Goal: Transaction & Acquisition: Purchase product/service

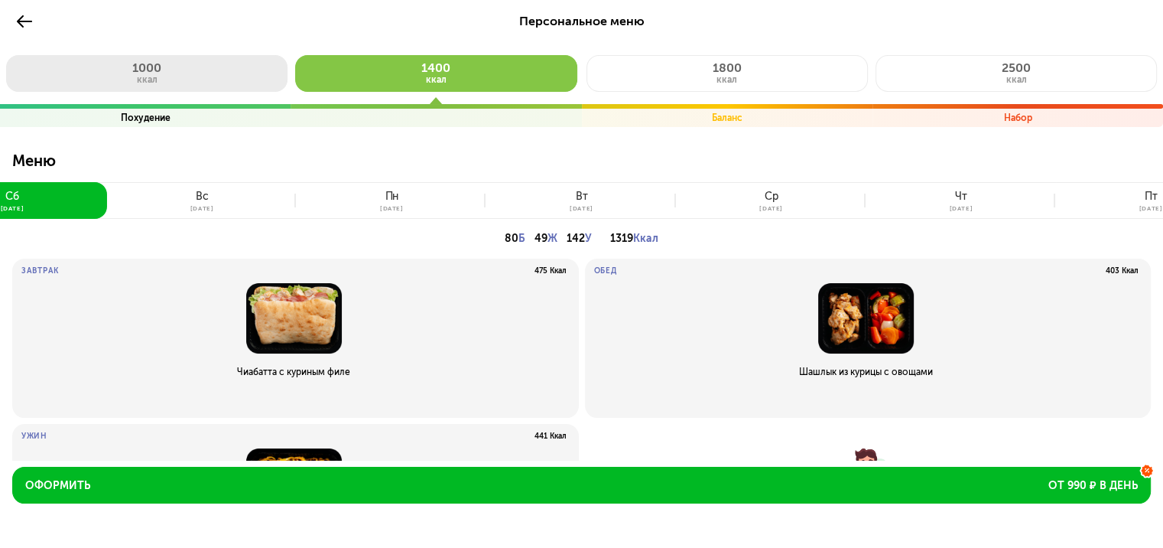
click at [159, 76] on button "1000 ккал" at bounding box center [146, 73] width 281 height 37
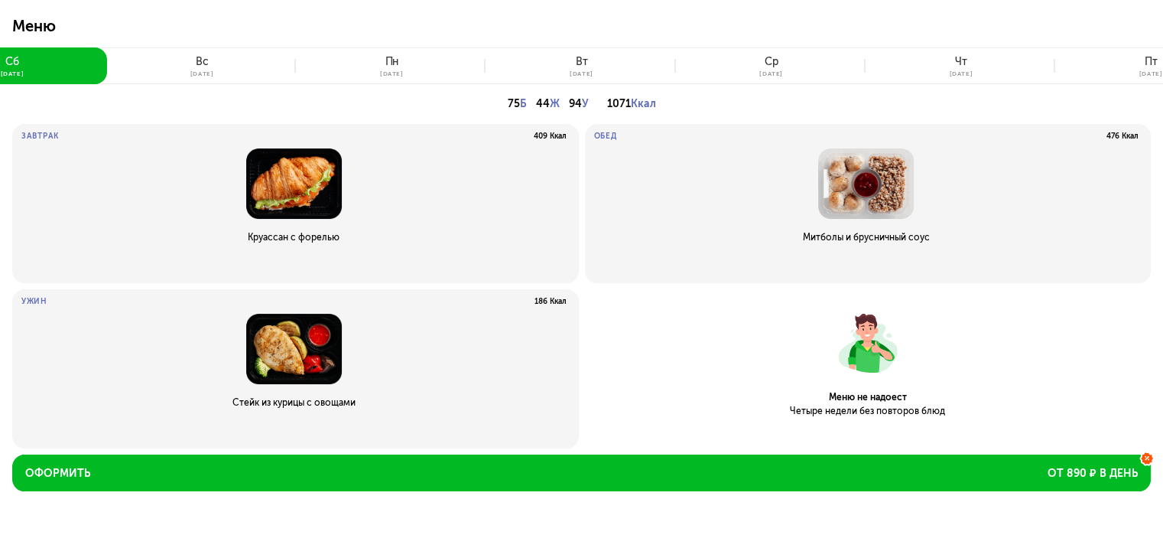
scroll to position [135, 0]
click at [206, 72] on div "[DATE]" at bounding box center [202, 73] width 24 height 6
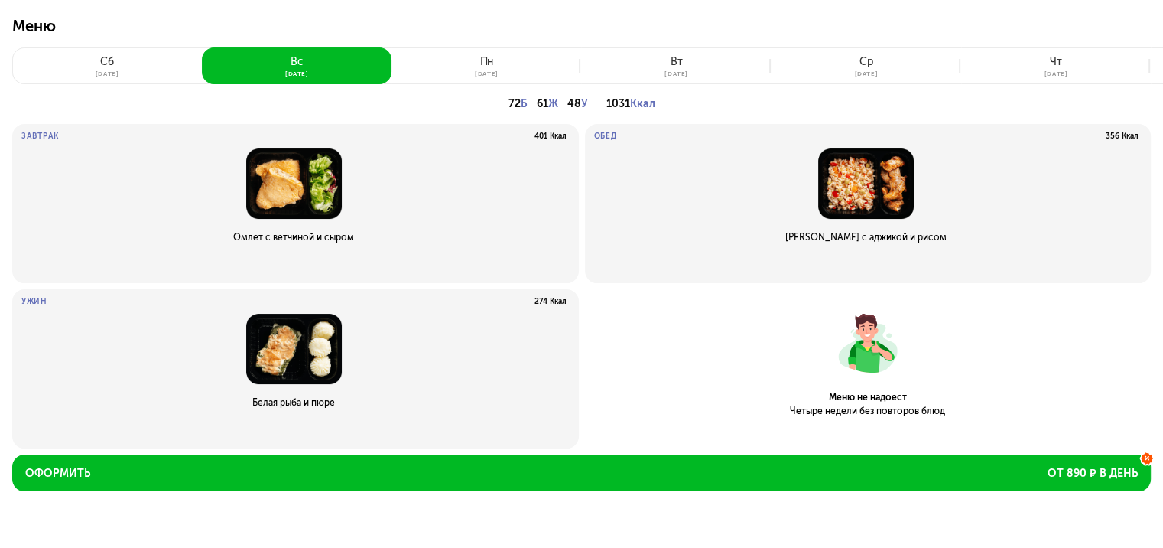
click at [503, 67] on button "[DATE]" at bounding box center [487, 65] width 190 height 37
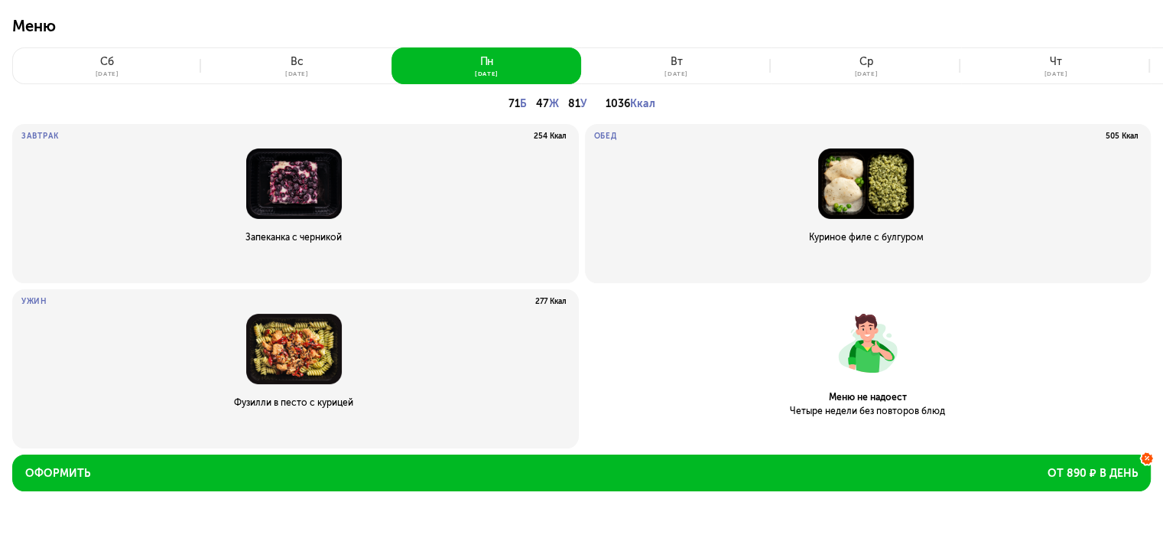
click at [684, 66] on button "[DATE]" at bounding box center [676, 65] width 190 height 37
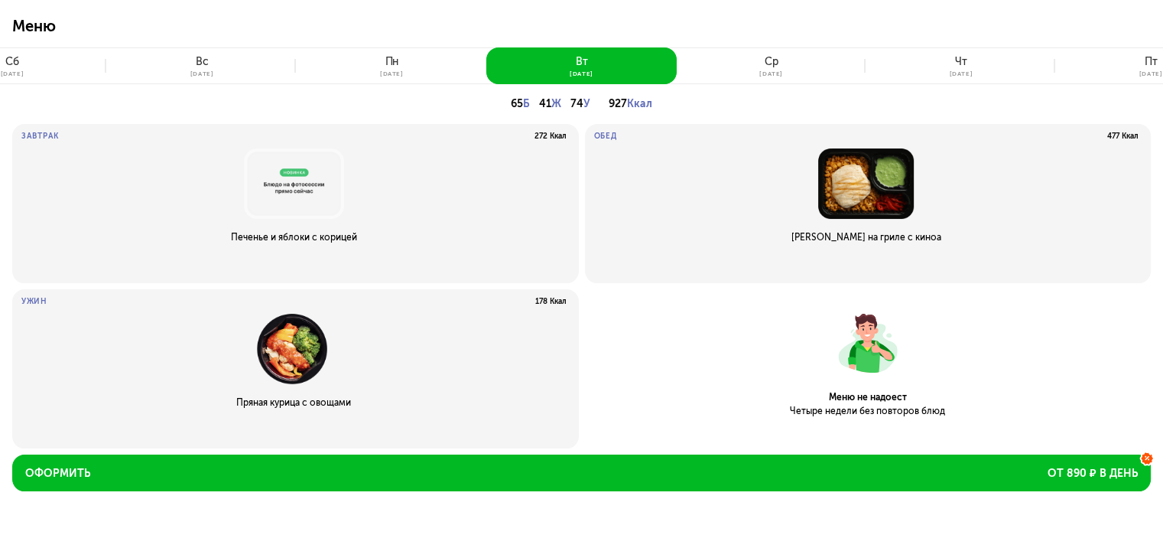
click at [783, 70] on button "[DATE]" at bounding box center [772, 65] width 190 height 37
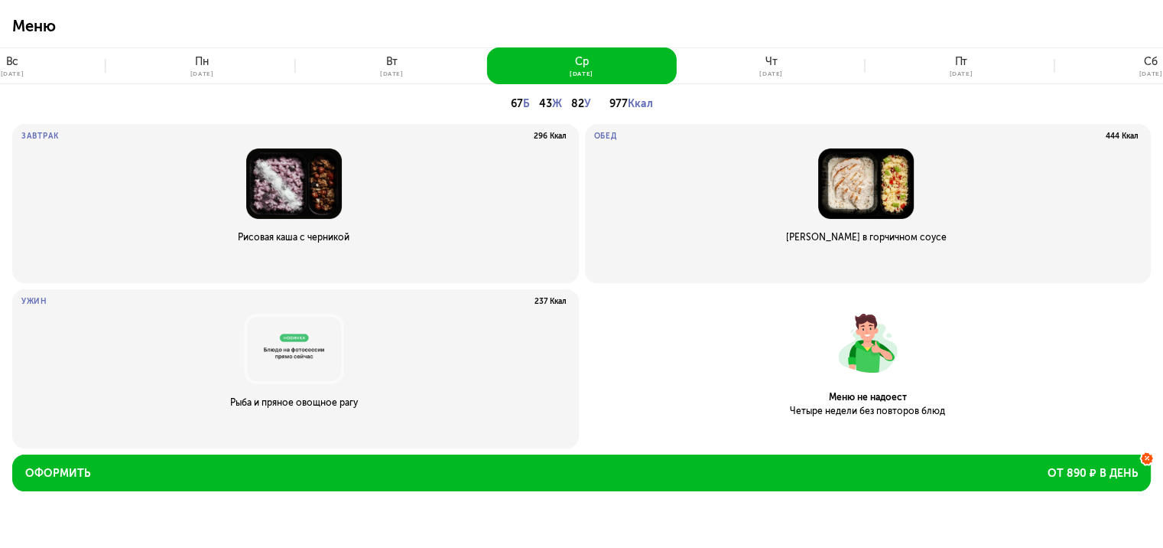
click at [774, 64] on div "чт" at bounding box center [771, 62] width 12 height 12
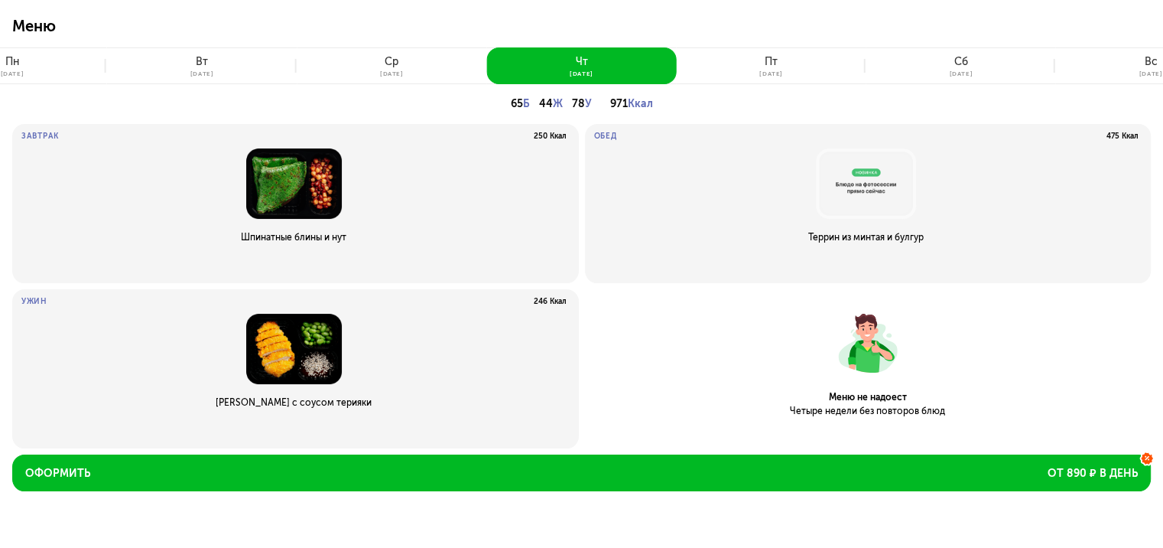
click at [774, 70] on div "[DATE]" at bounding box center [771, 73] width 24 height 6
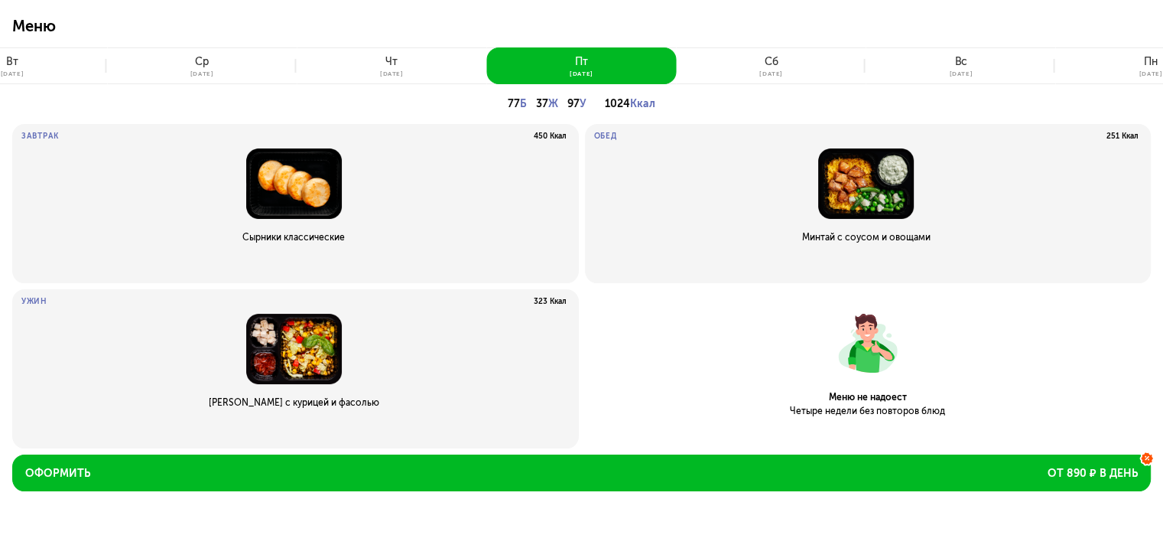
click at [785, 64] on button "[DATE]" at bounding box center [772, 65] width 190 height 37
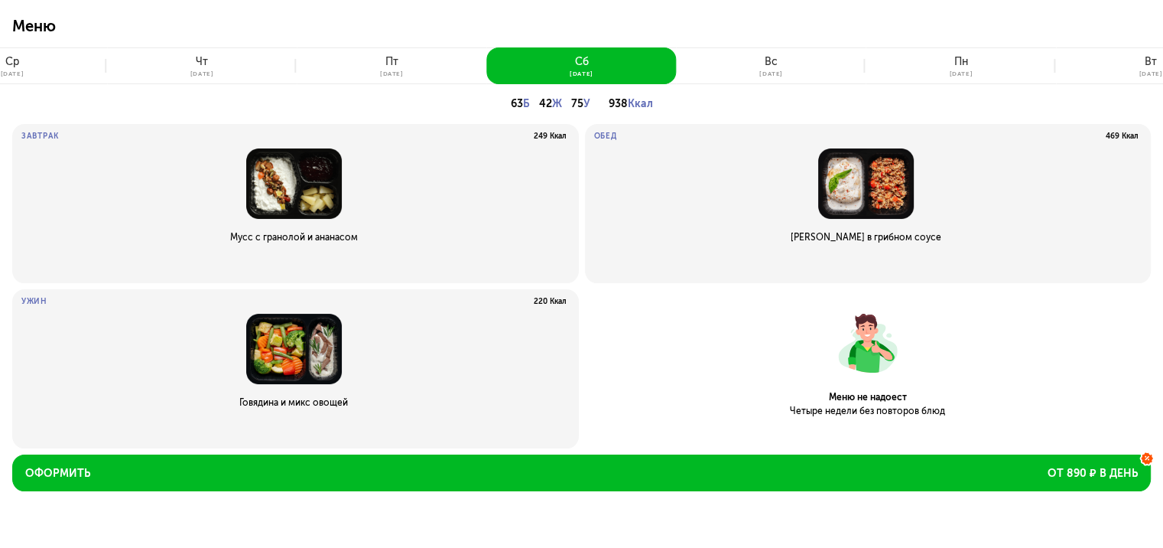
click at [773, 63] on div "вс" at bounding box center [771, 62] width 13 height 12
